Goal: Task Accomplishment & Management: Use online tool/utility

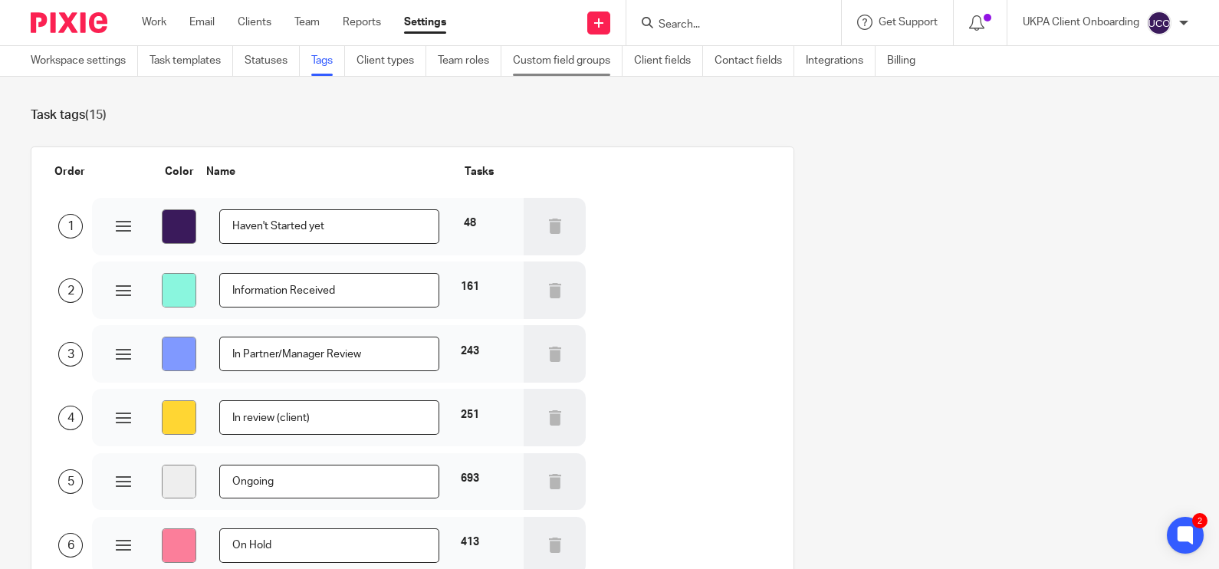
click at [580, 59] on link "Custom field groups" at bounding box center [568, 61] width 110 height 30
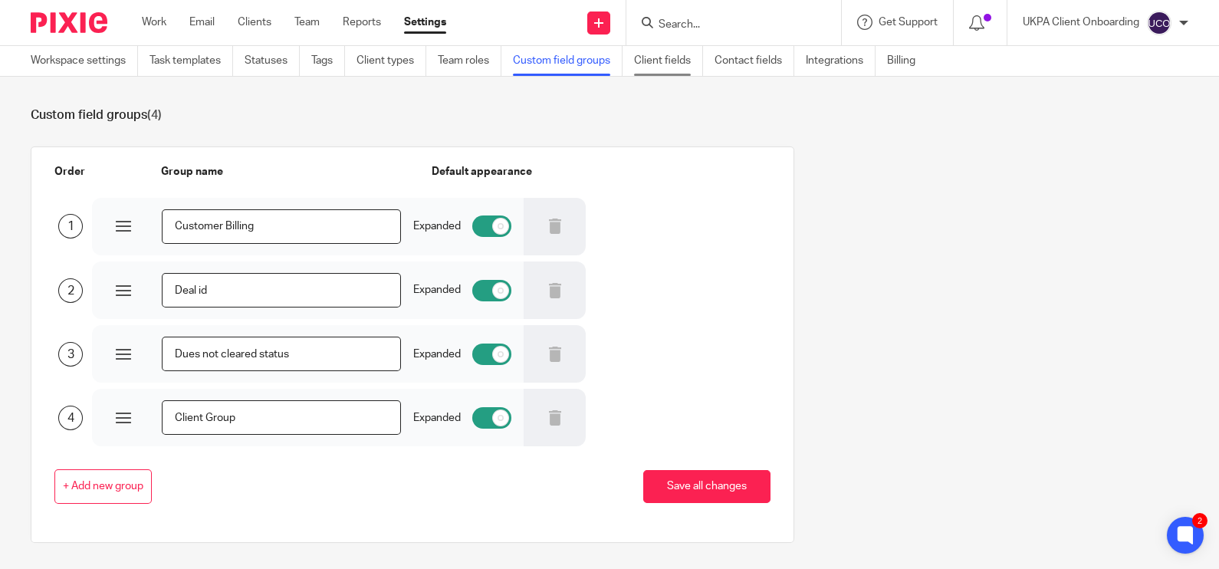
click at [652, 53] on link "Client fields" at bounding box center [668, 61] width 69 height 30
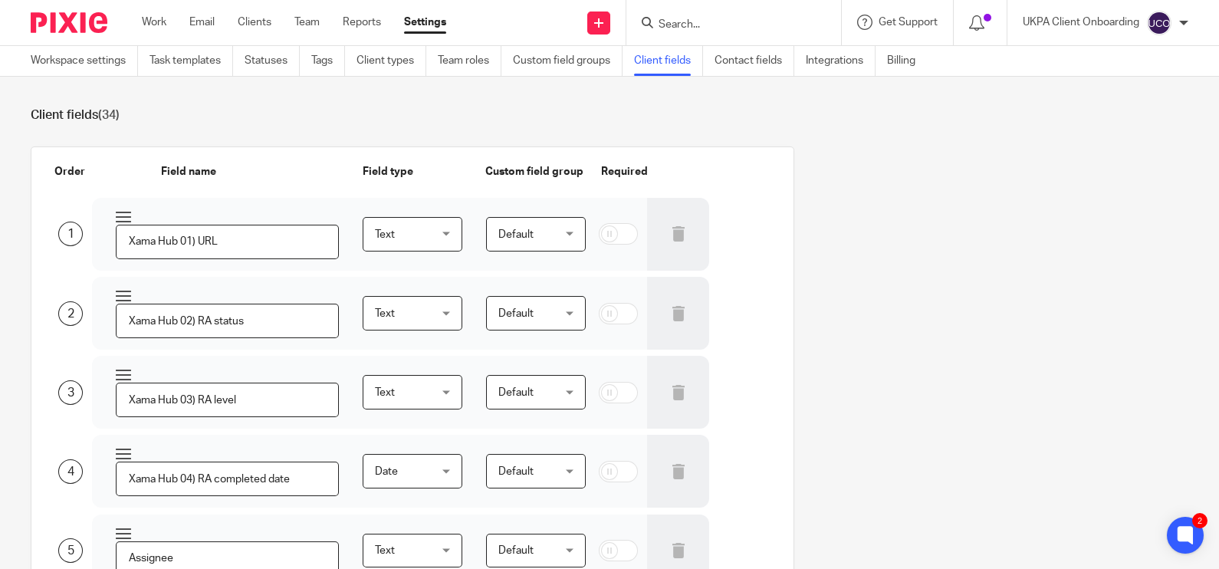
click at [547, 231] on span "Default" at bounding box center [532, 234] width 69 height 32
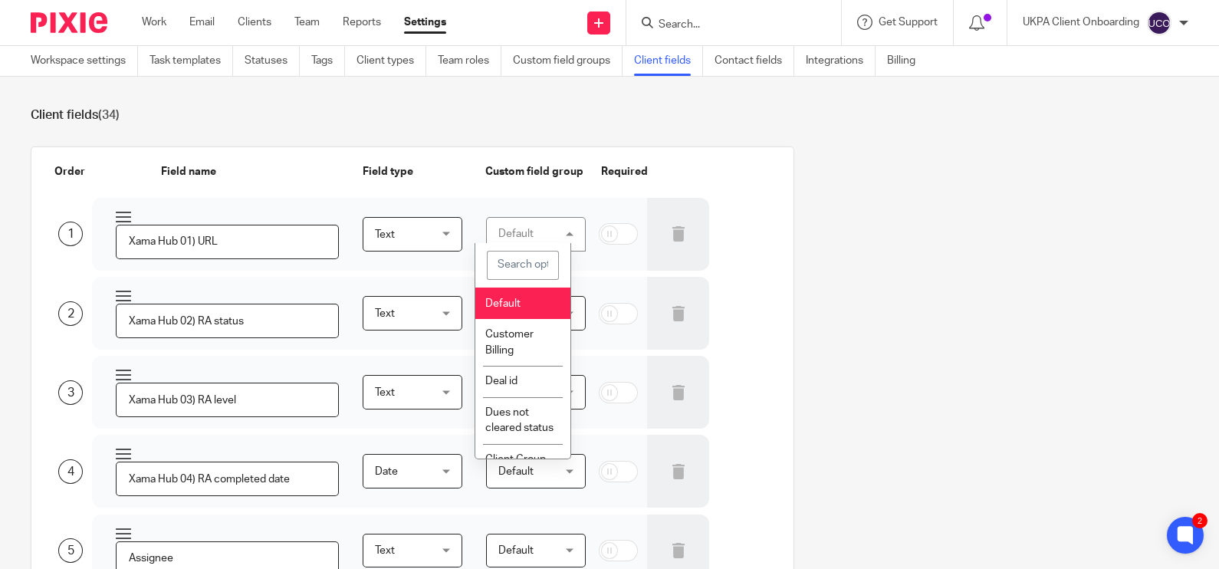
click at [617, 103] on section "Client fields (34) Order Field name Field type Custom field group Required 1 Xa…" at bounding box center [609, 323] width 1219 height 492
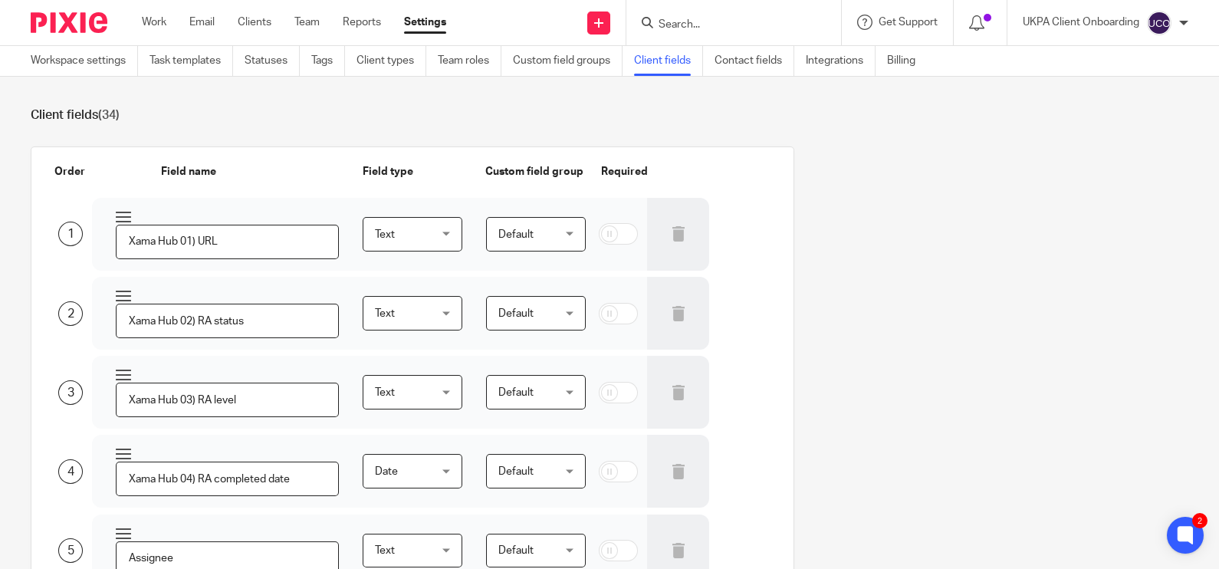
click at [690, 19] on input "Search" at bounding box center [726, 25] width 138 height 14
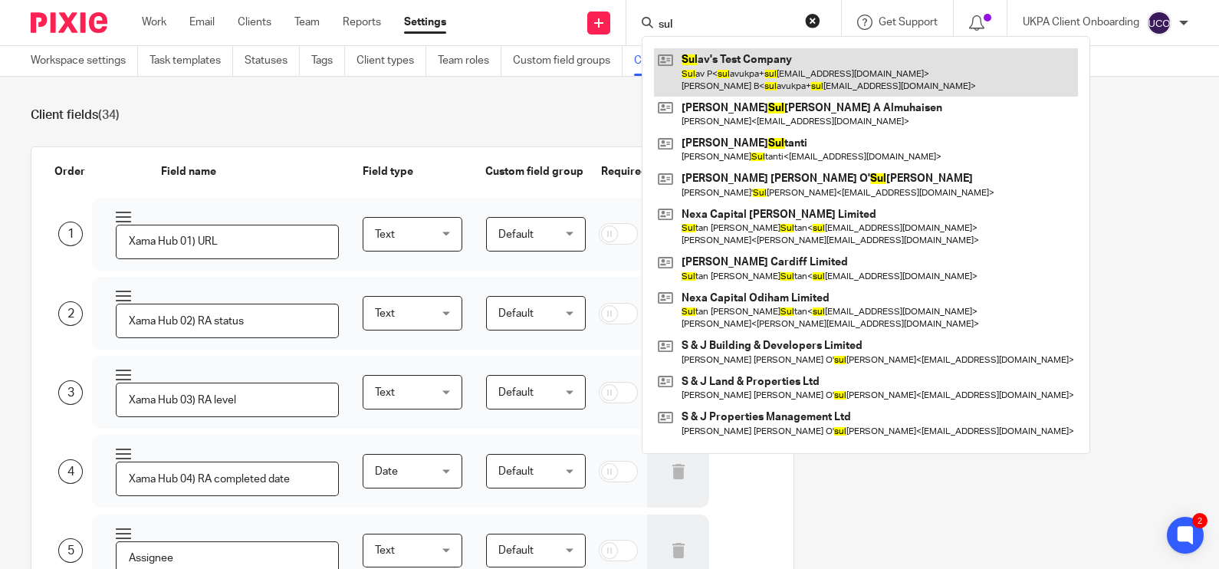
type input "sul"
click at [766, 53] on link at bounding box center [866, 72] width 424 height 48
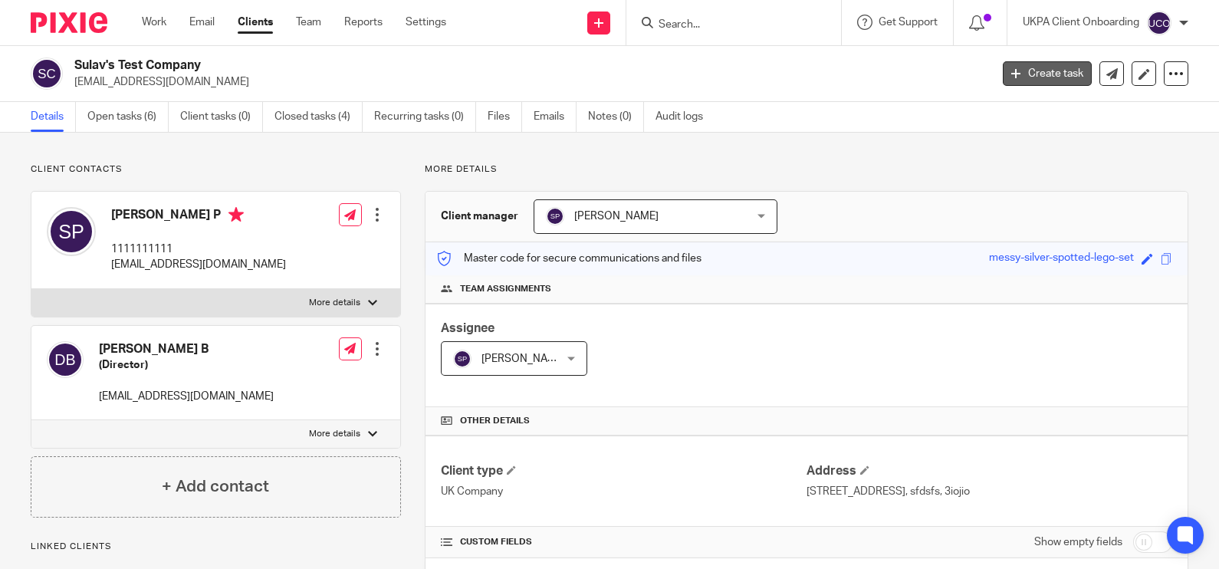
click at [1010, 72] on link "Create task" at bounding box center [1047, 73] width 89 height 25
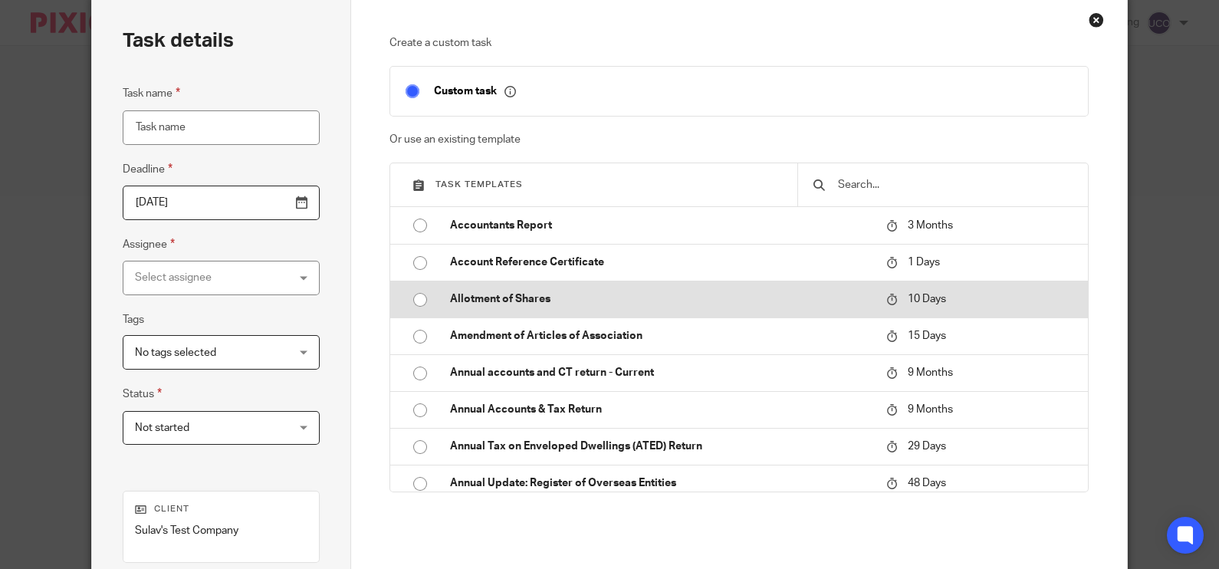
scroll to position [95, 0]
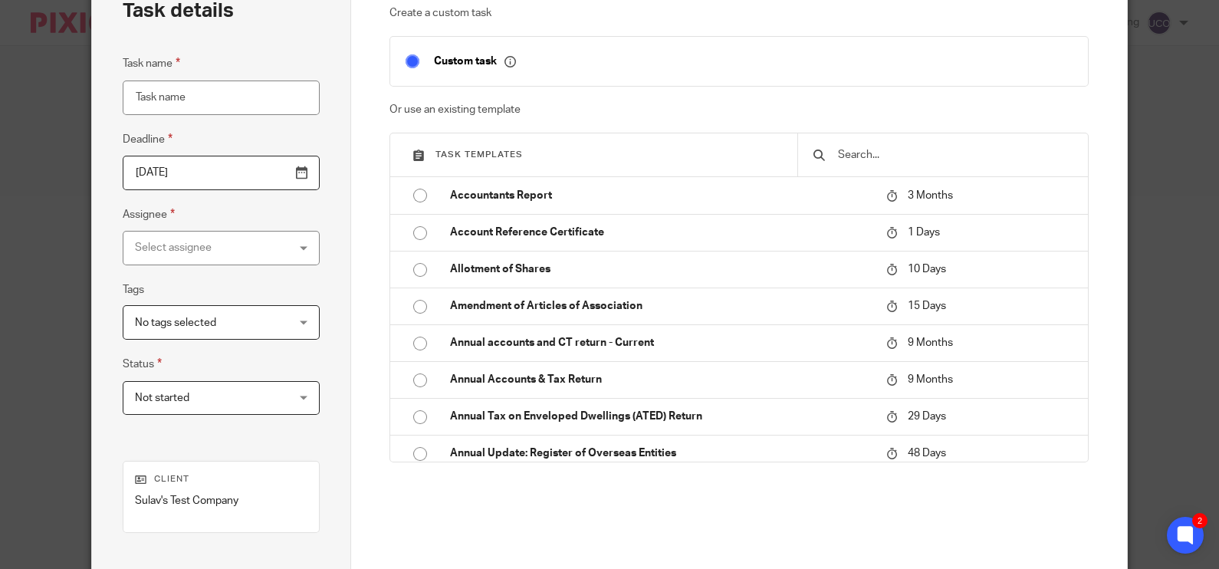
click at [270, 403] on span "Not started" at bounding box center [208, 398] width 147 height 32
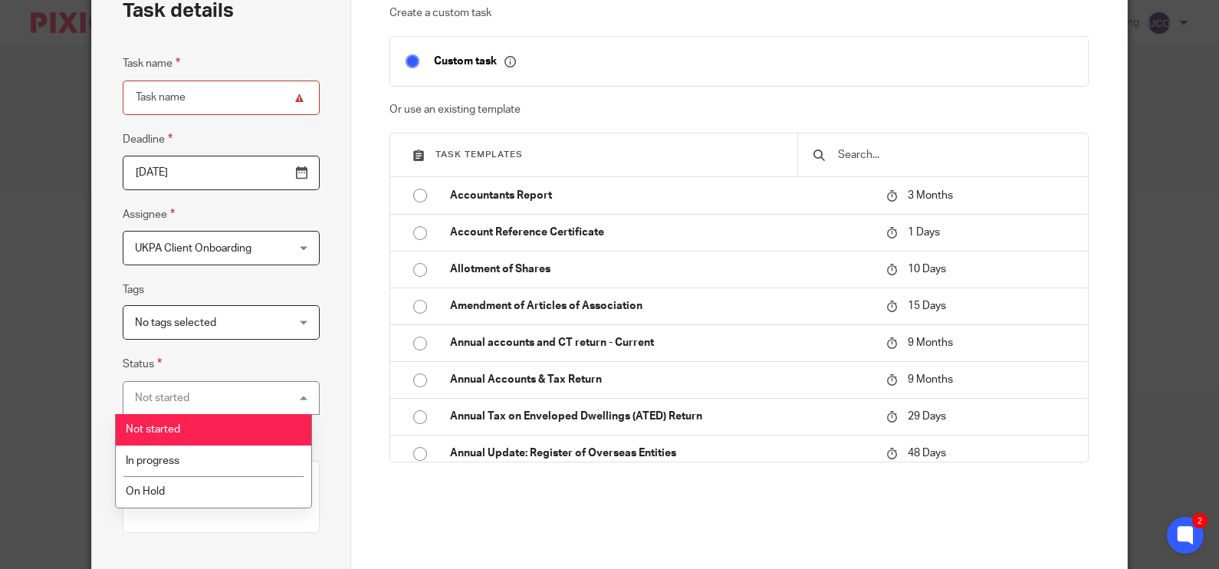
click at [602, 104] on p "Or use an existing template" at bounding box center [739, 109] width 699 height 15
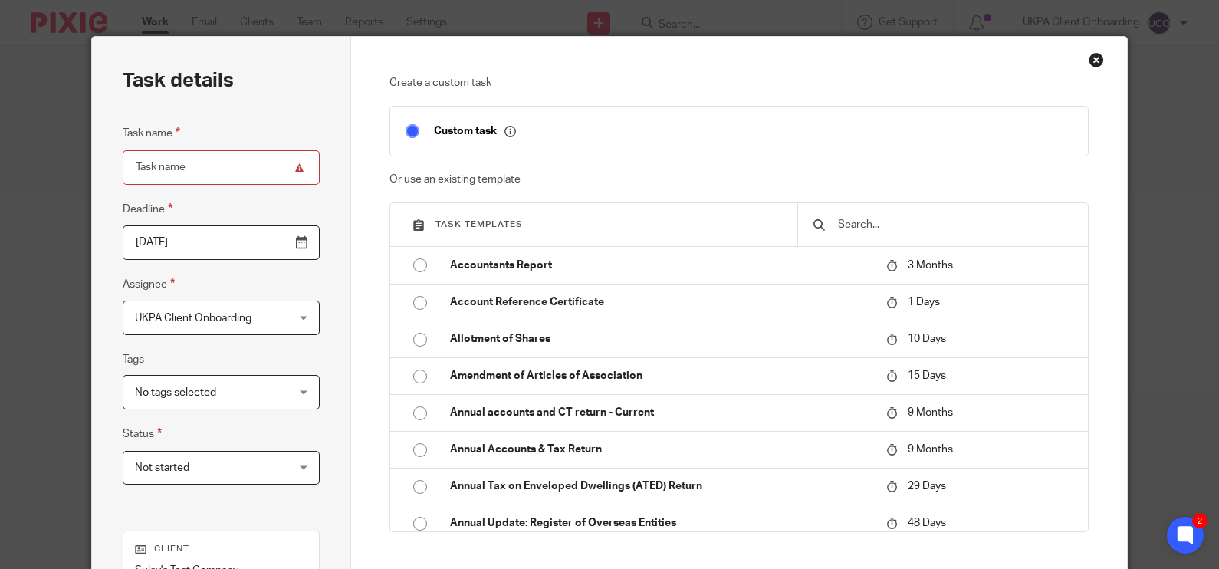
scroll to position [0, 0]
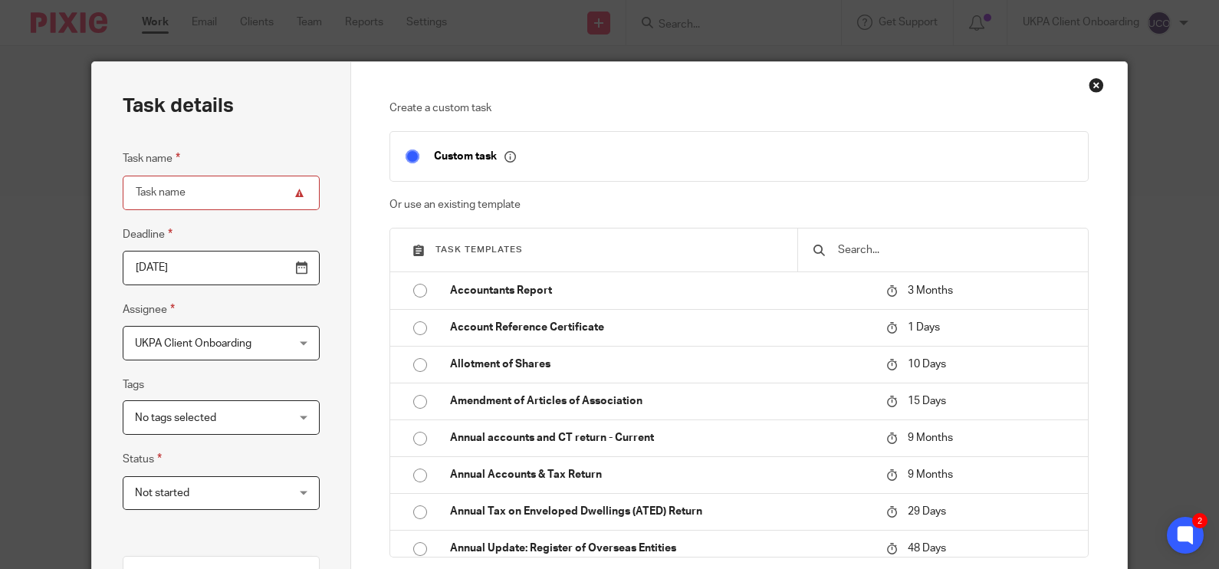
click at [1098, 86] on div "Create a custom task Custom task Or use an existing template Task templates Acc…" at bounding box center [739, 427] width 776 height 731
click at [1092, 84] on div "Close this dialog window" at bounding box center [1096, 84] width 15 height 15
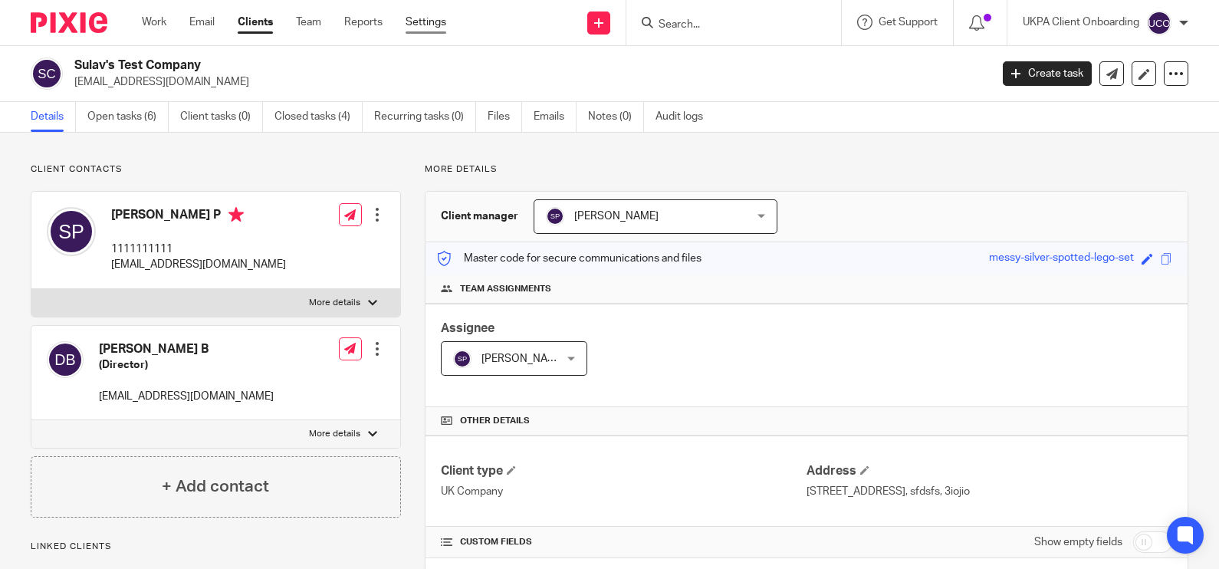
click at [438, 19] on link "Settings" at bounding box center [426, 22] width 41 height 15
